Goal: Task Accomplishment & Management: Use online tool/utility

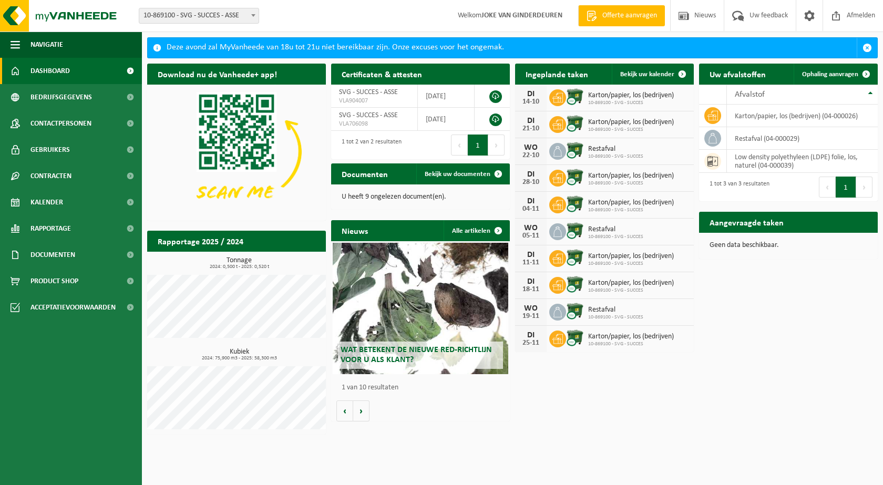
click at [71, 68] on link "Dashboard" at bounding box center [71, 71] width 142 height 26
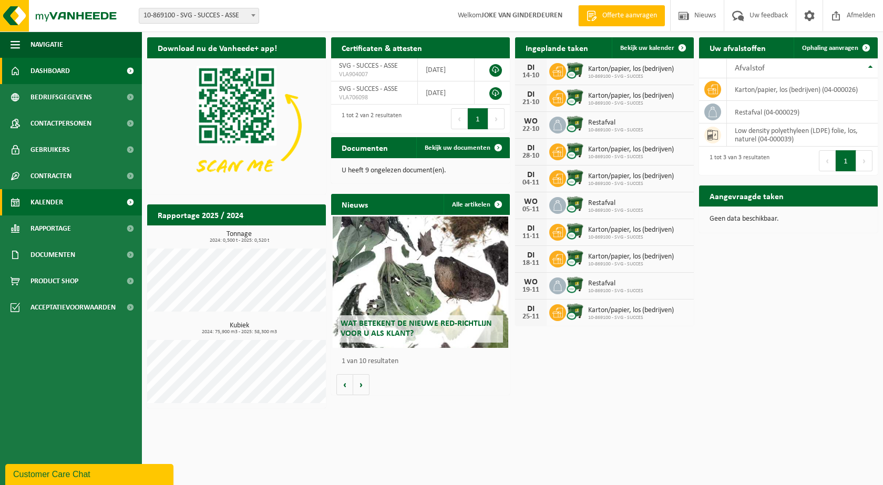
drag, startPoint x: 65, startPoint y: 203, endPoint x: 70, endPoint y: 201, distance: 5.5
click at [66, 203] on link "Kalender" at bounding box center [71, 202] width 142 height 26
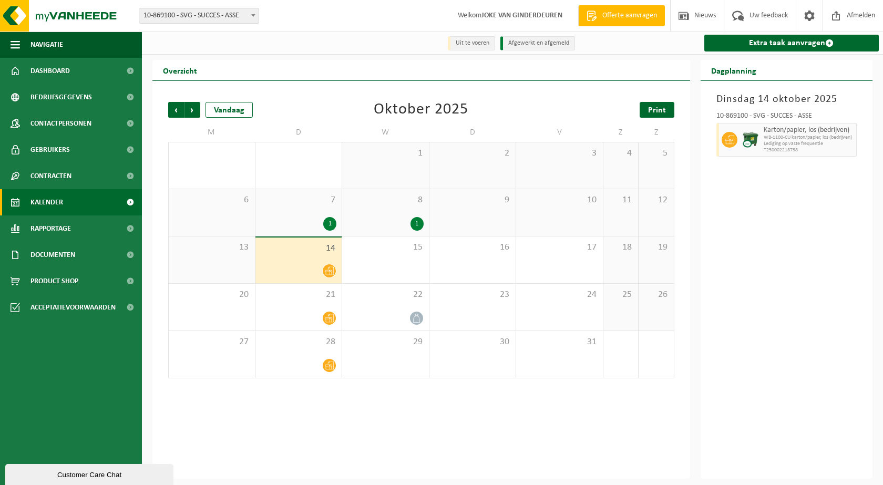
click at [671, 113] on link "Print" at bounding box center [657, 110] width 35 height 16
click at [192, 110] on span "Volgende" at bounding box center [193, 110] width 16 height 16
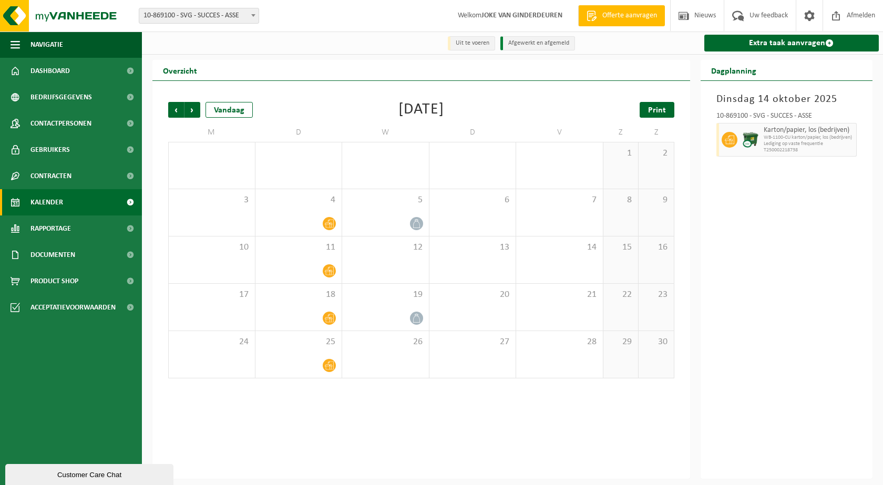
click at [667, 113] on link "Print" at bounding box center [657, 110] width 35 height 16
click at [667, 110] on link "Print" at bounding box center [657, 110] width 35 height 16
